Goal: Task Accomplishment & Management: Use online tool/utility

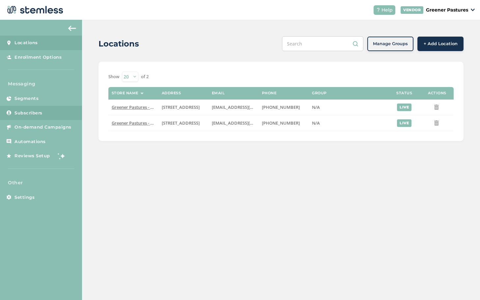
click at [36, 114] on span "Subscribers" at bounding box center [28, 113] width 28 height 7
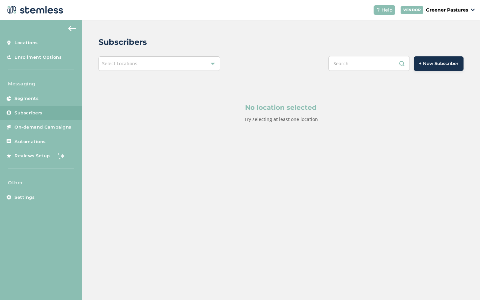
click at [124, 67] on div "Select Locations" at bounding box center [160, 63] width 122 height 14
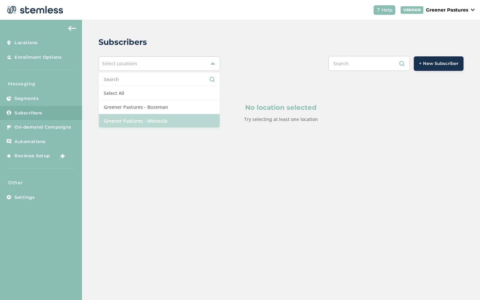
click at [129, 120] on li "Greener Pastures - Missoula" at bounding box center [159, 121] width 121 height 14
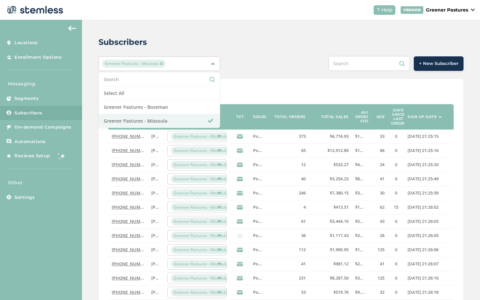
click at [266, 17] on header "Help VENDOR Greener Pastures" at bounding box center [240, 10] width 480 height 20
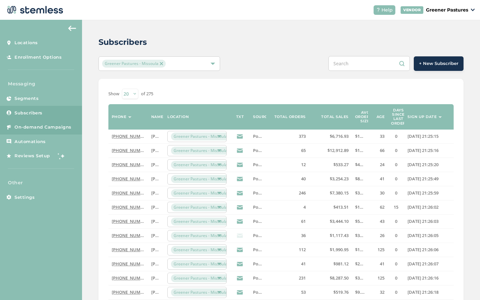
click at [39, 127] on span "On-demand Campaigns" at bounding box center [42, 127] width 57 height 7
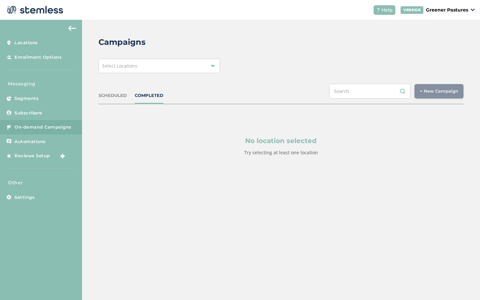
click at [145, 63] on div "Select Locations" at bounding box center [160, 66] width 122 height 14
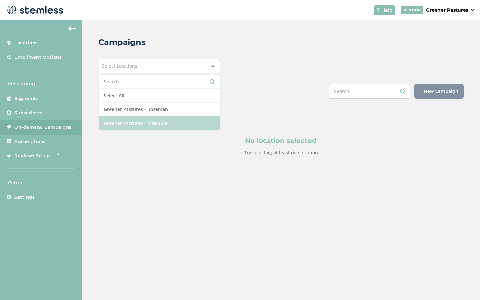
click at [145, 125] on li "Greener Pastures - Missoula" at bounding box center [159, 123] width 121 height 14
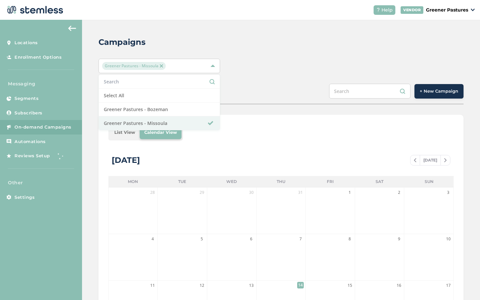
click at [337, 57] on div "Campaigns Greener Pastures - Missoula Select All Greener Pastures - Bozeman Gre…" at bounding box center [281, 233] width 398 height 426
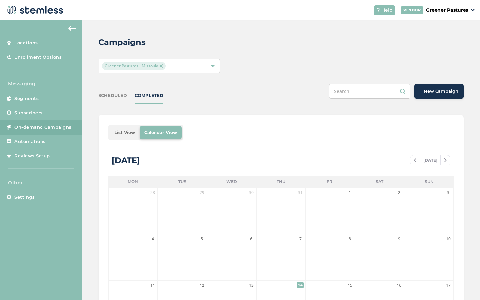
click at [453, 93] on span "+ New Campaign" at bounding box center [439, 91] width 39 height 7
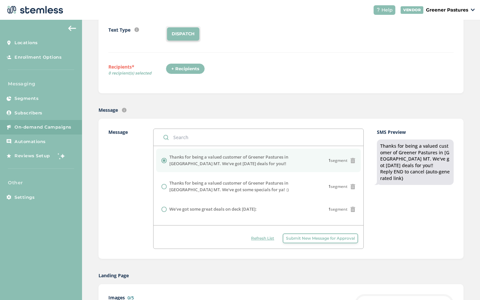
scroll to position [33, 0]
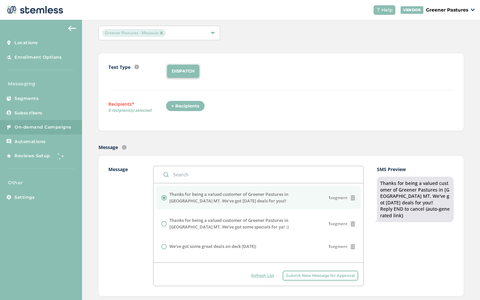
click at [182, 70] on li "DISPATCH" at bounding box center [183, 71] width 32 height 13
click at [182, 110] on div "+ Recipients" at bounding box center [185, 105] width 39 height 11
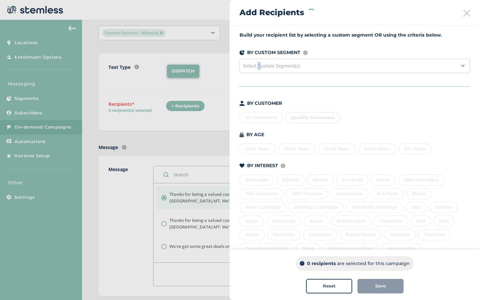
click at [259, 67] on span "Select Custom Segment(s)" at bounding box center [271, 66] width 57 height 6
drag, startPoint x: 339, startPoint y: 47, endPoint x: 334, endPoint y: 47, distance: 5.3
click at [339, 47] on div "Build your recipient list by selecting a custom segment OR using the criteria b…" at bounding box center [355, 189] width 250 height 329
click at [307, 68] on div "Select Custom Segment(s)" at bounding box center [355, 66] width 231 height 14
click at [330, 38] on label "Build your recipient list by selecting a custom segment OR using the criteria b…" at bounding box center [355, 35] width 231 height 7
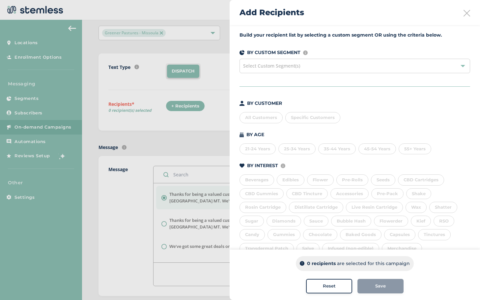
click at [267, 118] on div "All Customers" at bounding box center [261, 117] width 43 height 11
click at [369, 286] on div "Save" at bounding box center [381, 286] width 36 height 7
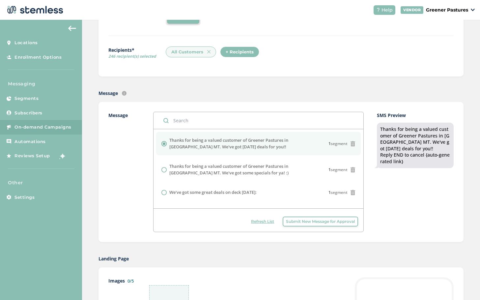
scroll to position [99, 0]
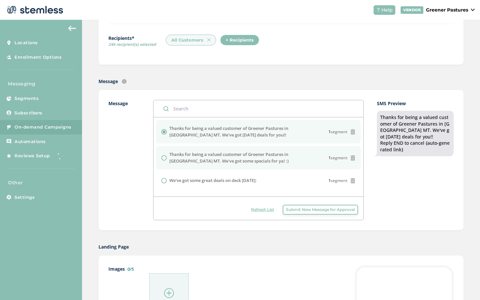
click at [162, 158] on input "radio" at bounding box center [163, 157] width 5 height 5
radio input "true"
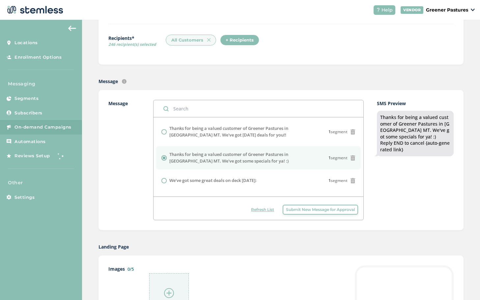
click at [319, 210] on span "Submit New Message for Approval" at bounding box center [320, 210] width 69 height 6
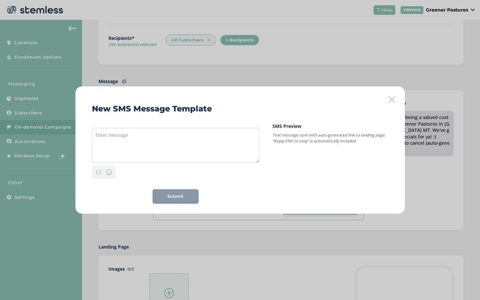
click at [394, 99] on icon at bounding box center [391, 99] width 7 height 7
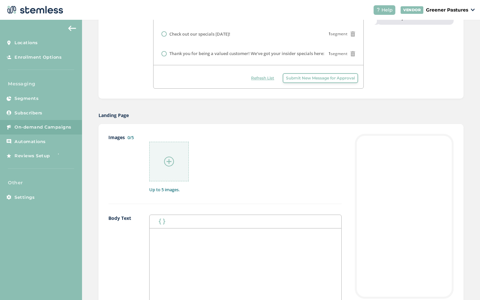
scroll to position [231, 0]
click at [169, 160] on img at bounding box center [169, 161] width 10 height 10
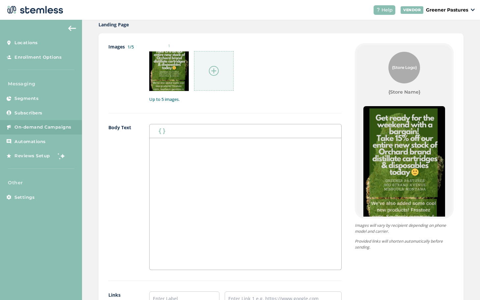
scroll to position [330, 0]
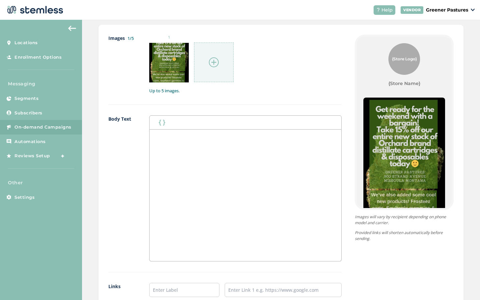
click at [164, 144] on div at bounding box center [246, 194] width 192 height 131
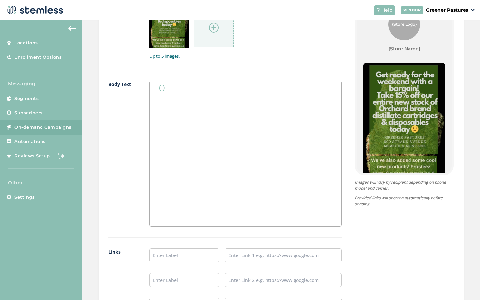
scroll to position [478, 0]
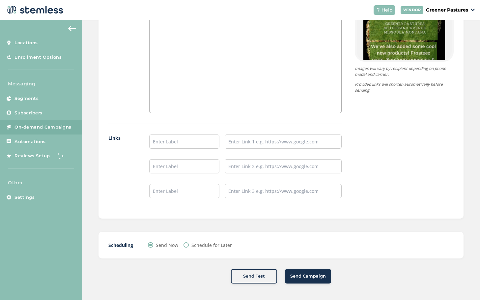
click at [184, 246] on input "Schedule for Later" at bounding box center [186, 244] width 5 height 5
radio input "true"
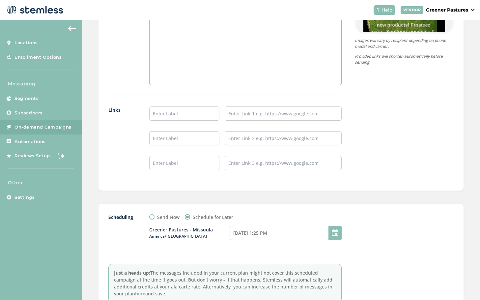
scroll to position [544, 0]
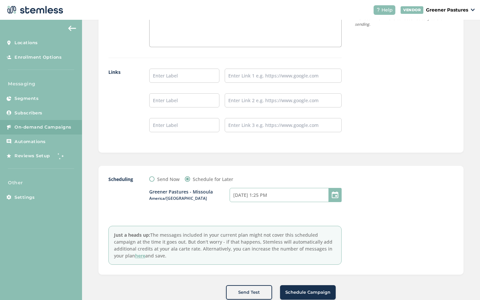
click at [246, 191] on input "[DATE] 1:25 PM" at bounding box center [286, 195] width 112 height 14
select select "13"
select select "25"
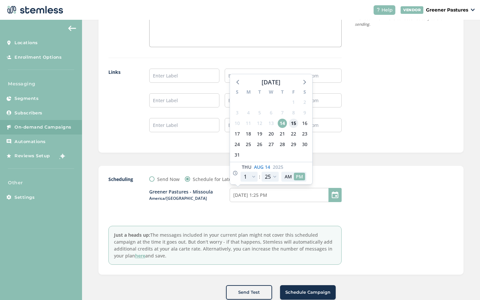
click at [292, 124] on span "15" at bounding box center [293, 123] width 9 height 9
click at [260, 196] on input "[DATE] 1:25 PM" at bounding box center [286, 195] width 112 height 14
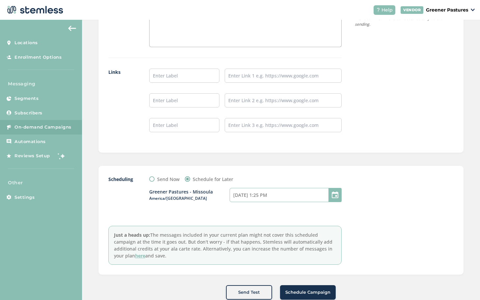
type input "[DATE] 1:25 PM"
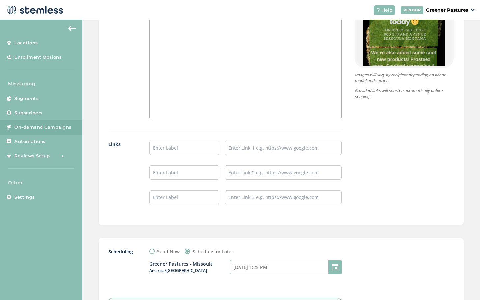
scroll to position [560, 0]
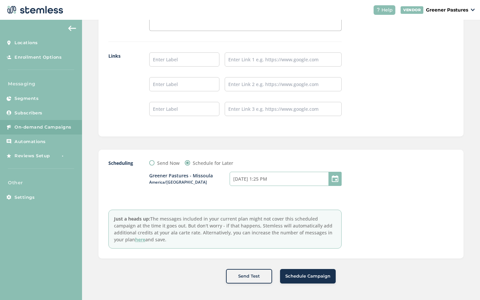
click at [265, 179] on input "[DATE] 1:25 PM" at bounding box center [286, 179] width 112 height 14
select select "13"
select select "25"
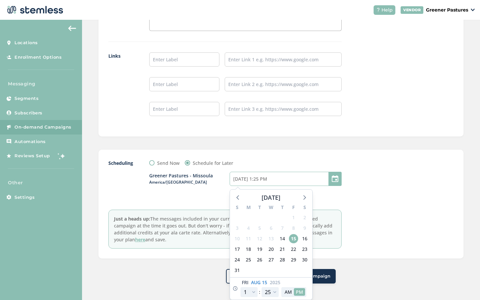
type input "[DATE] 1:25 AM"
click at [264, 178] on input "[DATE] 1:25 AM" at bounding box center [286, 179] width 112 height 14
select select "1"
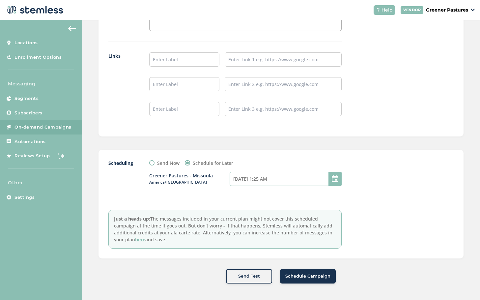
drag, startPoint x: 259, startPoint y: 180, endPoint x: 266, endPoint y: 180, distance: 6.9
click at [266, 180] on input "[DATE] 1:25 AM" at bounding box center [286, 179] width 112 height 14
select select "1"
select select "25"
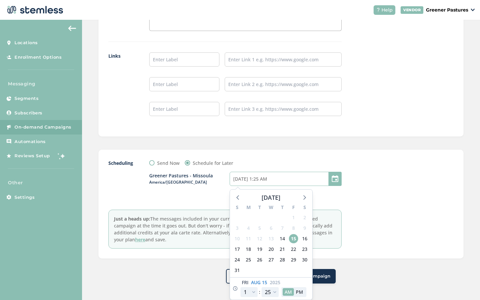
click at [259, 182] on input "[DATE] 1:25 AM" at bounding box center [286, 179] width 112 height 14
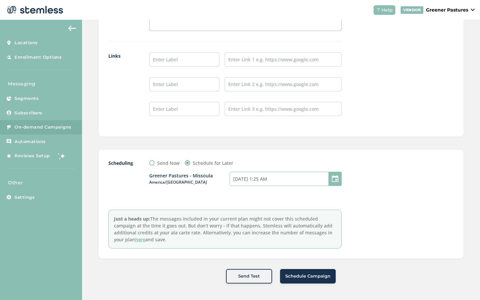
click at [253, 174] on input "[DATE] 1:25 AM" at bounding box center [286, 179] width 112 height 14
type input "[DATE] 9:25 AM"
select select "9"
select select "25"
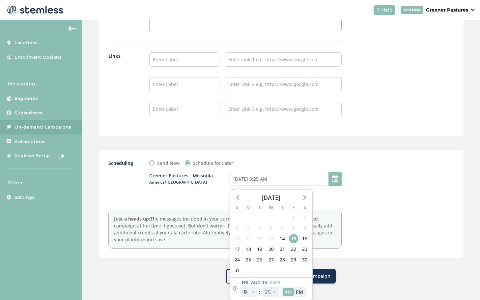
type input "[DATE] 9:25 AM"
click at [273, 291] on select "00 05 10 15 20 25 30 35 40 45 50 55" at bounding box center [270, 292] width 17 height 10
select select "0"
click at [262, 287] on select "00 05 10 15 20 25 30 35 40 45 50 55" at bounding box center [270, 292] width 17 height 10
type input "[DATE] 9:00 AM"
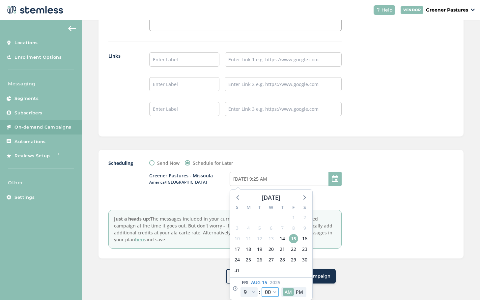
select select "0"
click at [382, 192] on div at bounding box center [404, 203] width 99 height 89
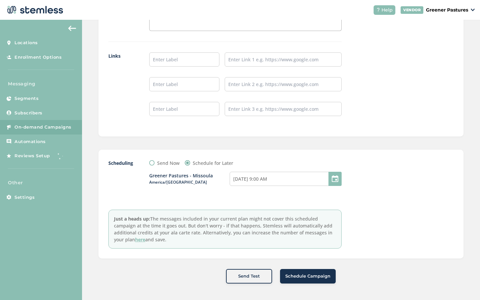
click at [385, 213] on div at bounding box center [404, 203] width 99 height 89
click at [321, 275] on span "Schedule Campaign" at bounding box center [307, 276] width 45 height 7
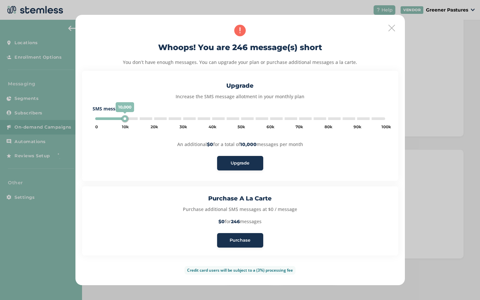
type input "5000"
click at [246, 239] on span "Purchase" at bounding box center [240, 240] width 21 height 7
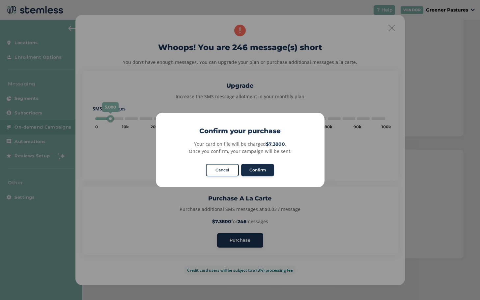
click at [264, 167] on button "Confirm" at bounding box center [257, 170] width 33 height 13
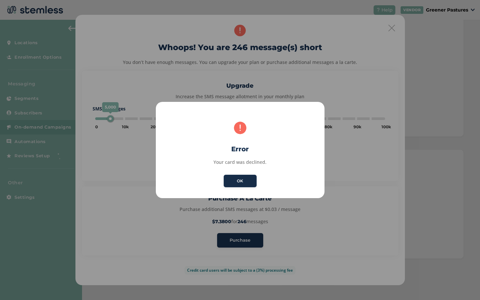
click at [244, 183] on button "OK" at bounding box center [240, 181] width 33 height 13
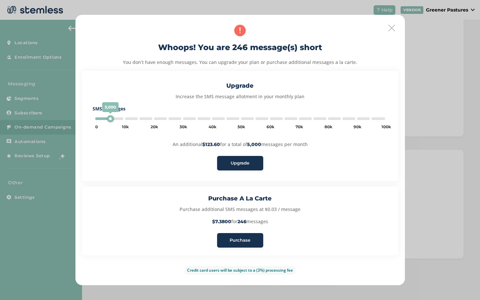
click at [393, 28] on icon at bounding box center [391, 28] width 7 height 7
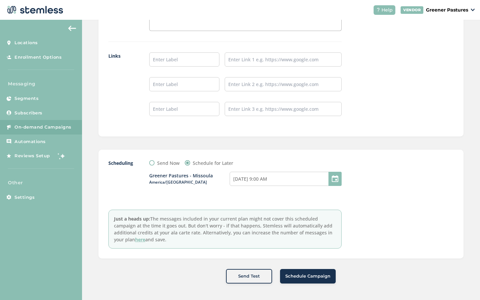
click at [308, 279] on span "Schedule Campaign" at bounding box center [307, 276] width 45 height 7
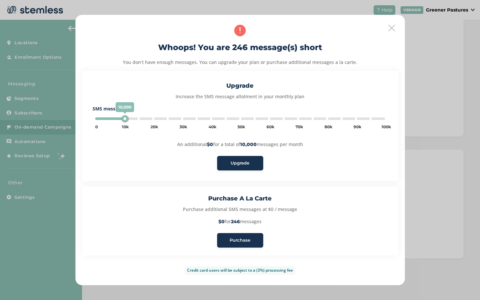
type input "5000"
click at [250, 240] on span "Purchase" at bounding box center [240, 240] width 21 height 7
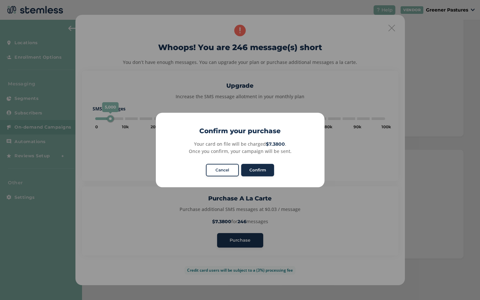
click at [264, 170] on button "Confirm" at bounding box center [257, 170] width 33 height 13
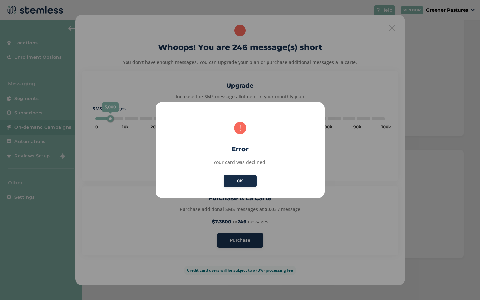
click at [249, 182] on button "OK" at bounding box center [240, 181] width 33 height 13
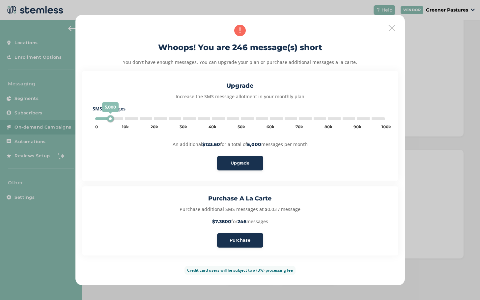
click at [390, 29] on icon at bounding box center [391, 28] width 7 height 7
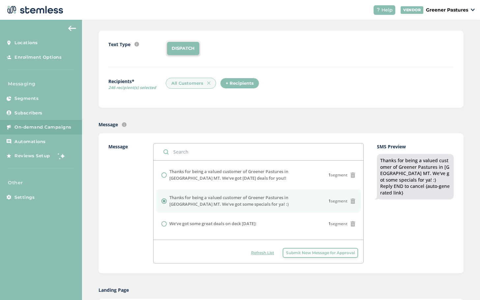
scroll to position [0, 0]
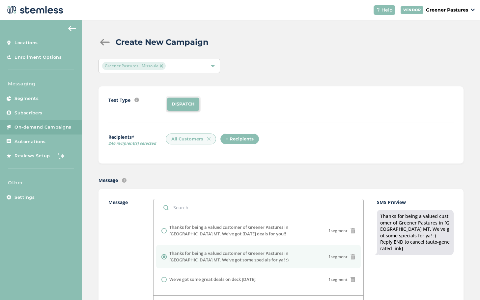
click at [447, 10] on p "Greener Pastures" at bounding box center [447, 10] width 42 height 7
click at [450, 50] on link "Logout" at bounding box center [451, 47] width 32 height 7
